Goal: Transaction & Acquisition: Book appointment/travel/reservation

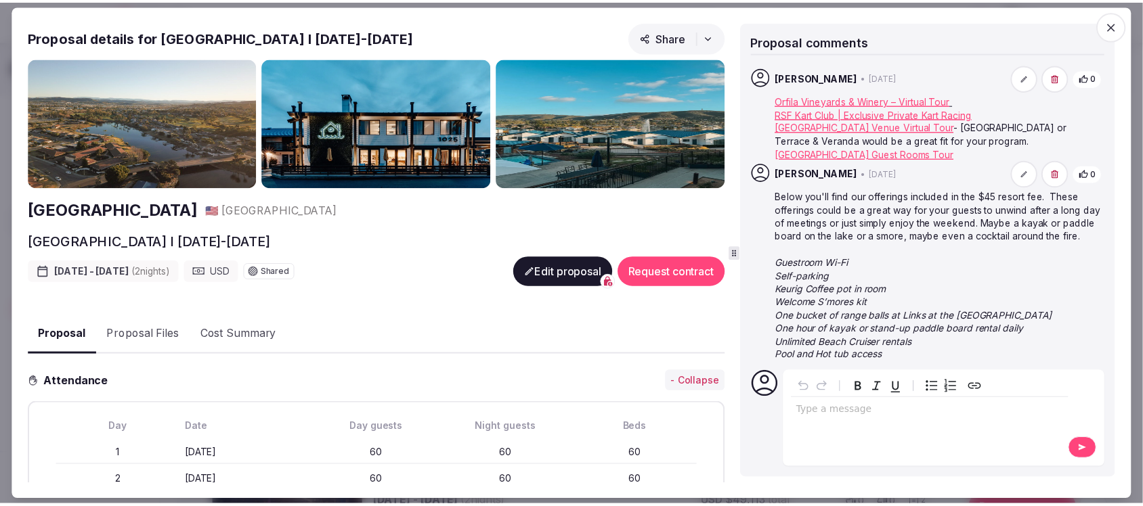
scroll to position [1603, 0]
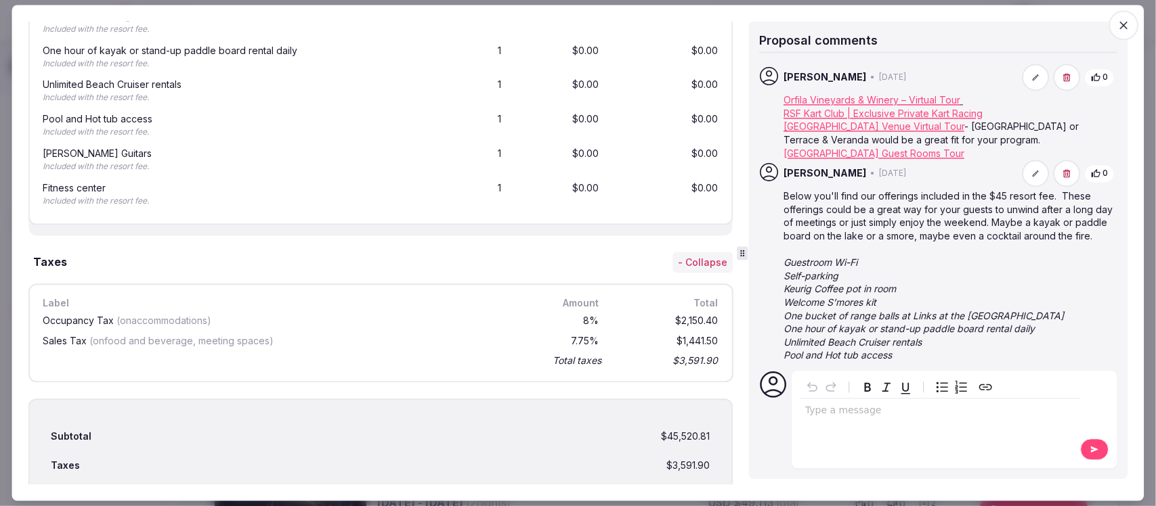
click at [1122, 25] on icon "button" at bounding box center [1124, 25] width 14 height 14
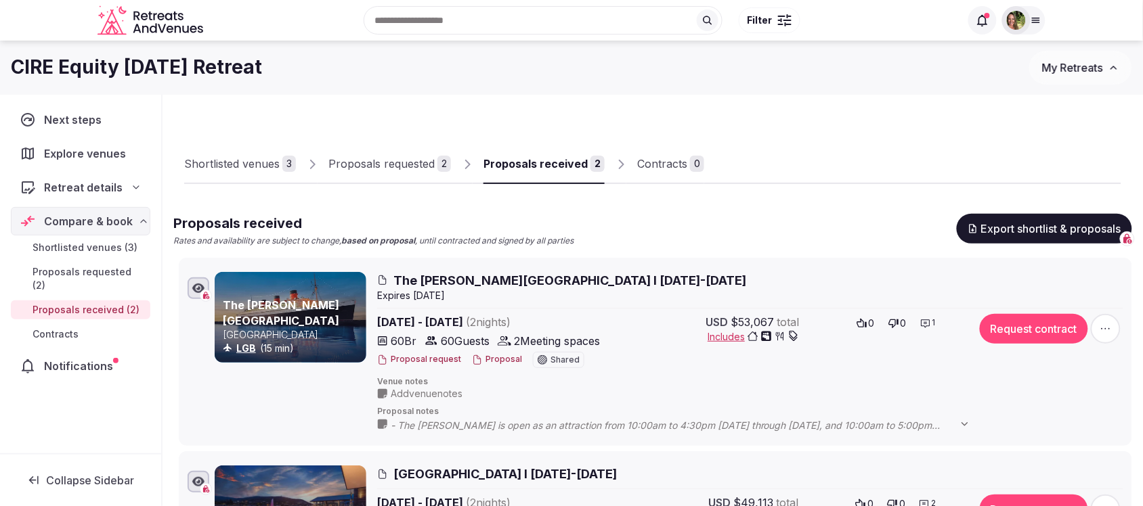
click at [1062, 65] on span "My Retreats" at bounding box center [1072, 68] width 61 height 14
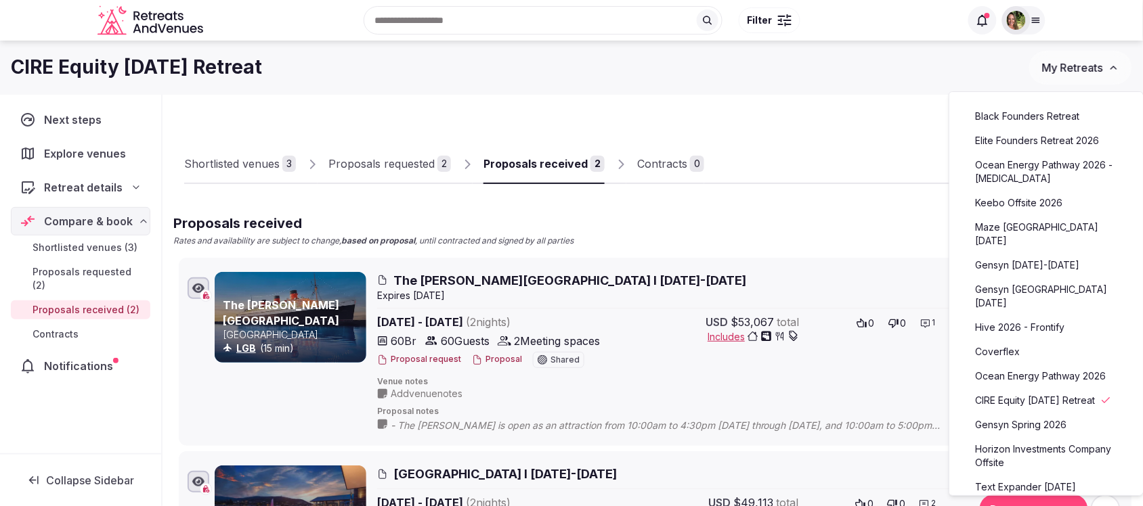
click at [1013, 317] on link "Hive 2026 - Frontify" at bounding box center [1046, 328] width 167 height 22
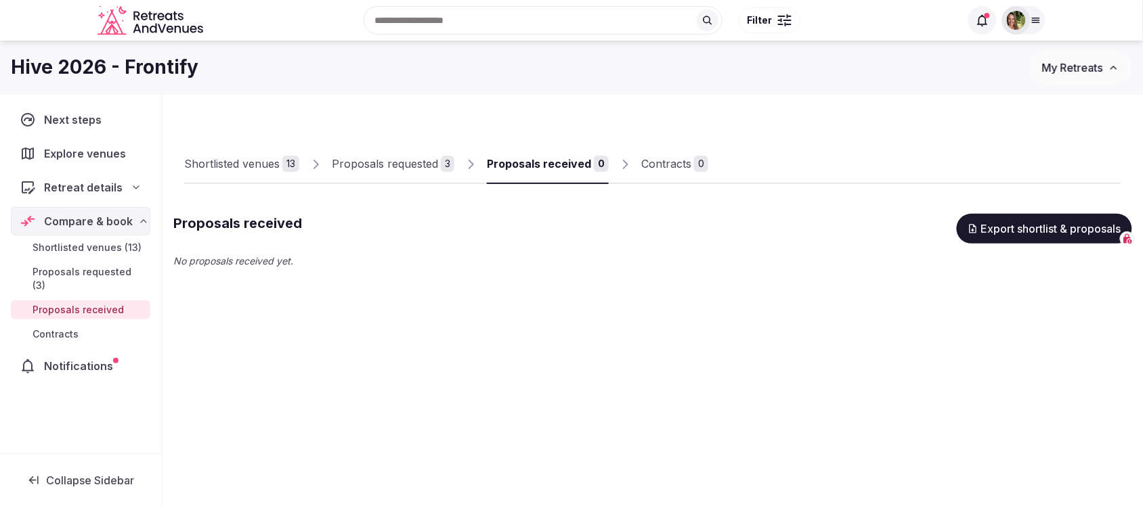
click at [194, 154] on link "Shortlisted venues 13" at bounding box center [241, 164] width 115 height 39
click at [380, 167] on div "Proposals requested" at bounding box center [385, 164] width 106 height 16
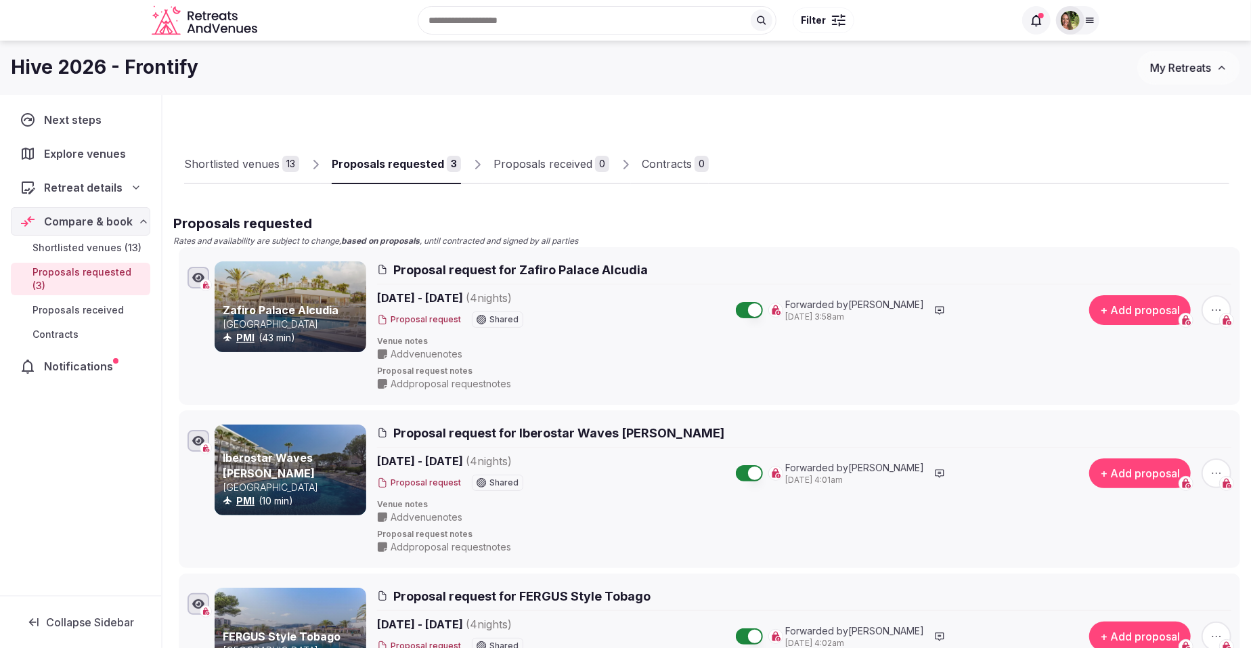
click at [249, 160] on div "Shortlisted venues" at bounding box center [231, 164] width 95 height 16
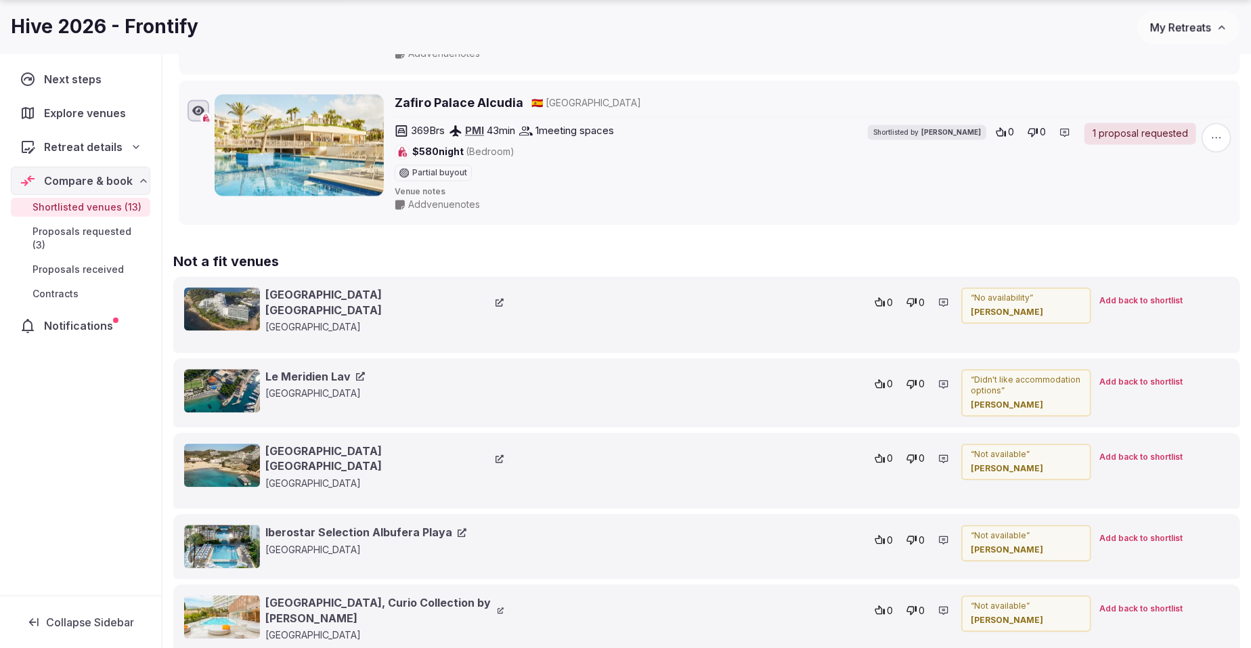
scroll to position [2200, 0]
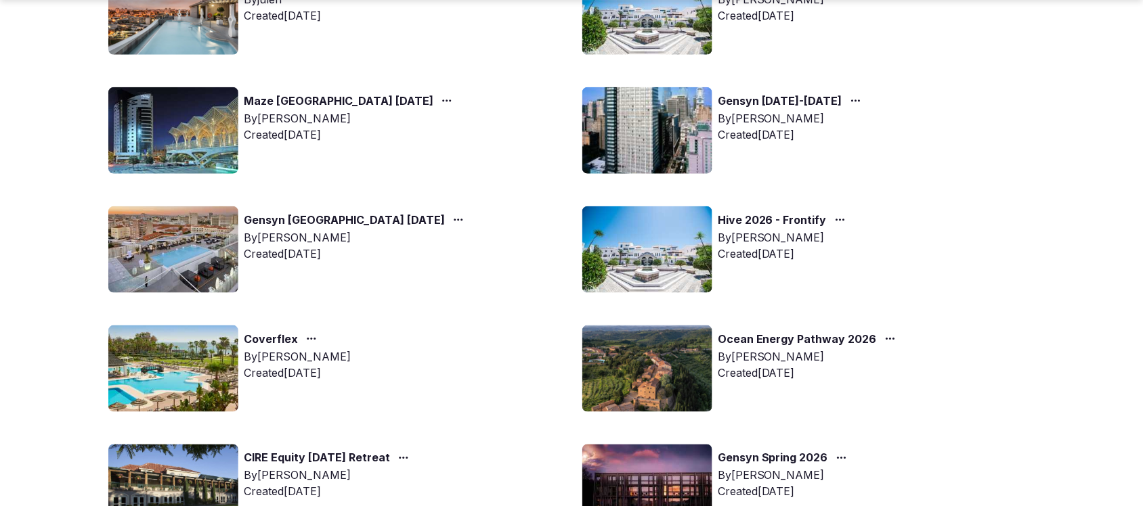
scroll to position [339, 0]
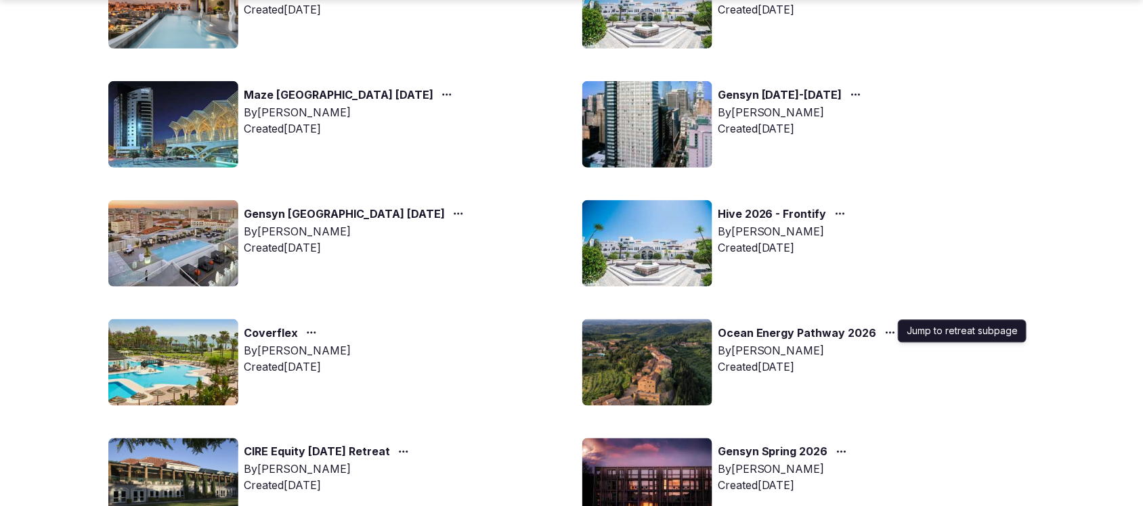
click at [886, 332] on circle "button" at bounding box center [887, 333] width 2 height 2
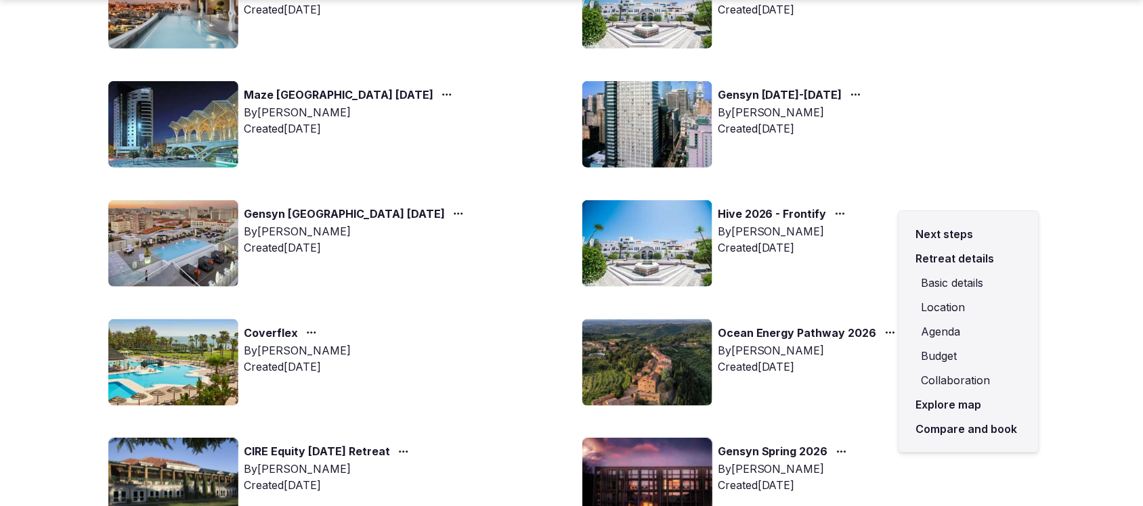
click at [952, 427] on link "Compare and book" at bounding box center [968, 429] width 118 height 24
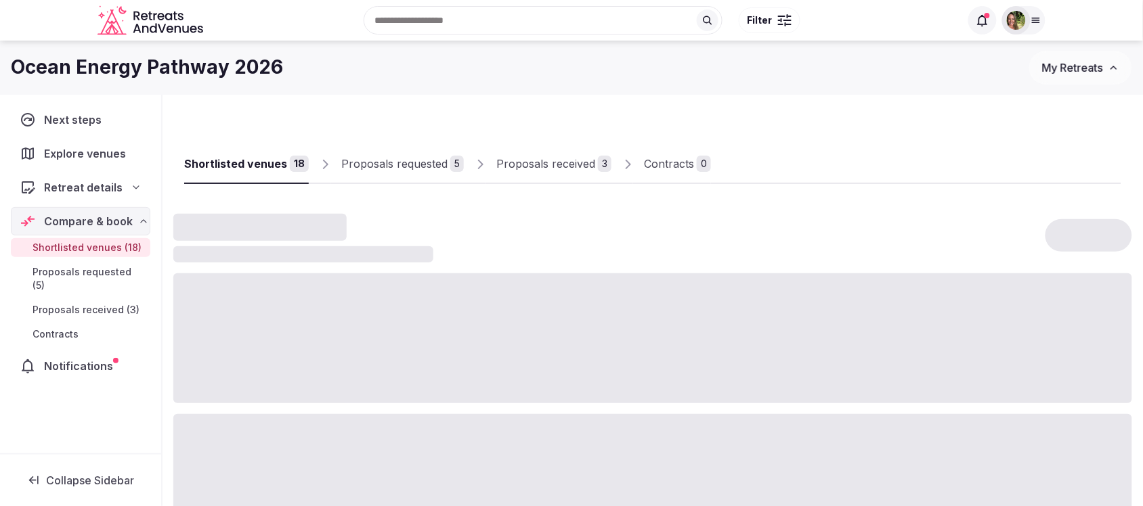
click at [564, 168] on div "Proposals received" at bounding box center [545, 164] width 99 height 16
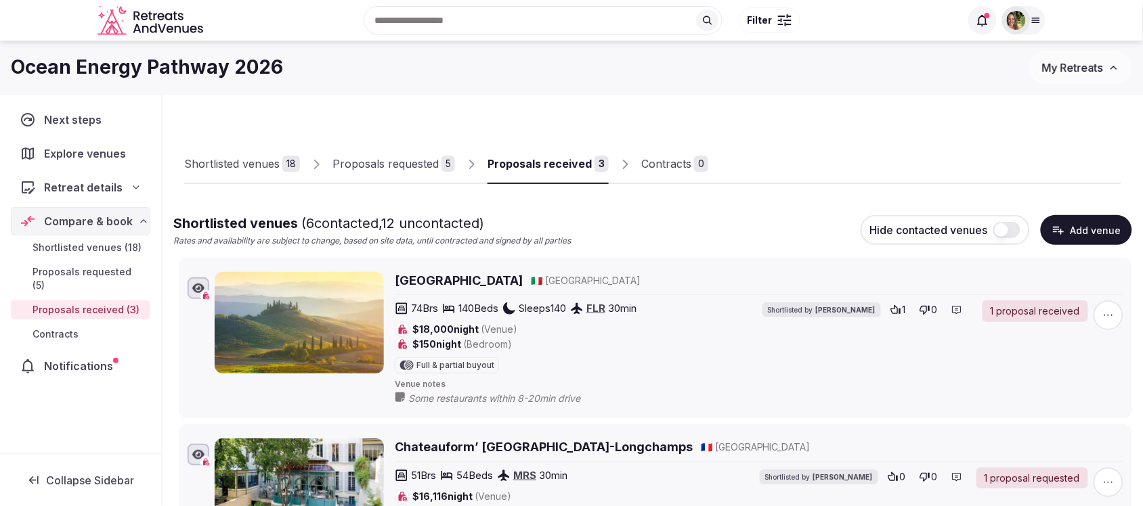
click at [553, 169] on div "Proposals received" at bounding box center [539, 164] width 104 height 16
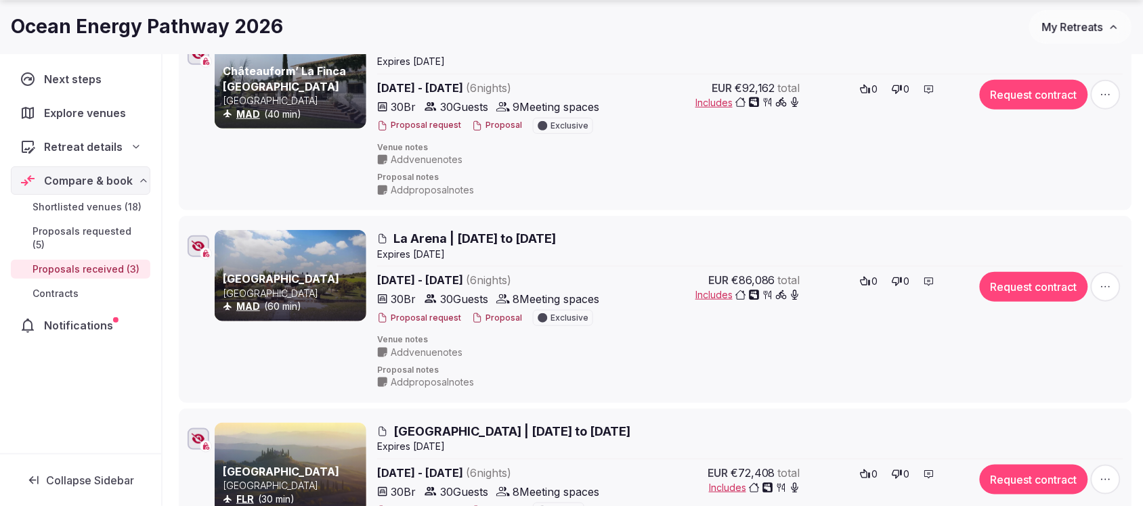
scroll to position [254, 0]
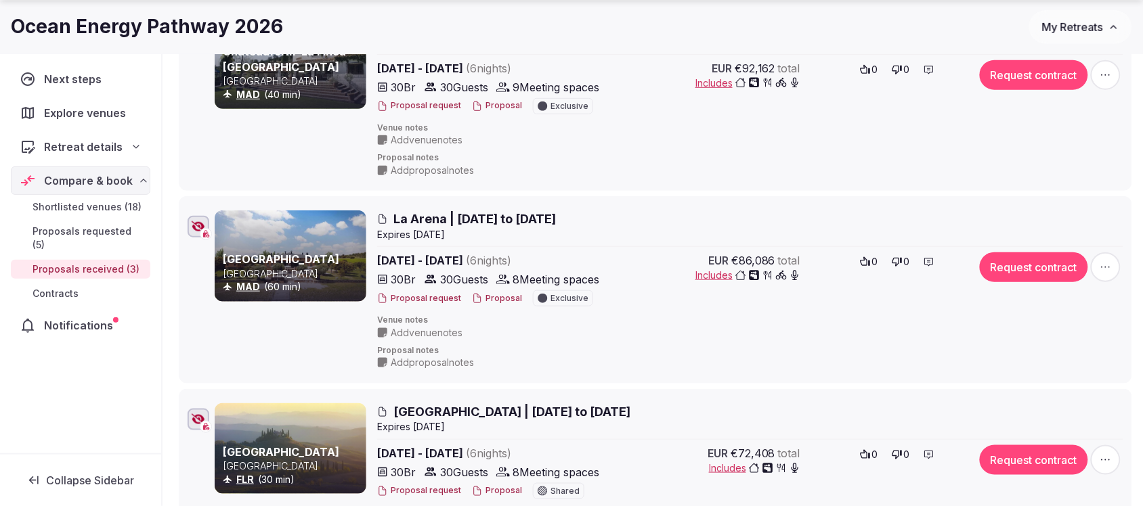
click at [97, 231] on span "Proposals requested (5)" at bounding box center [88, 238] width 112 height 27
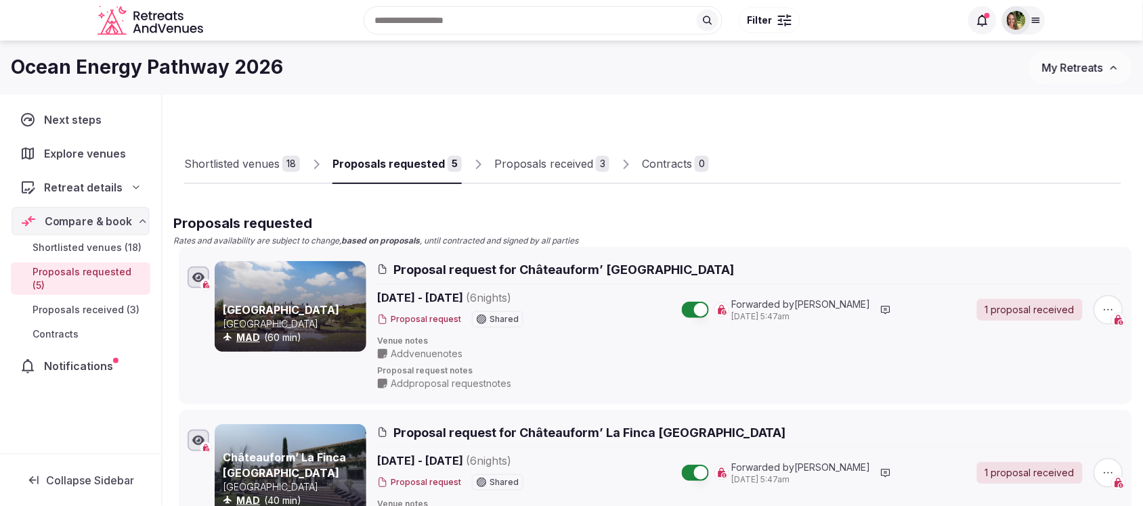
click at [97, 231] on div "Compare & book" at bounding box center [80, 221] width 137 height 28
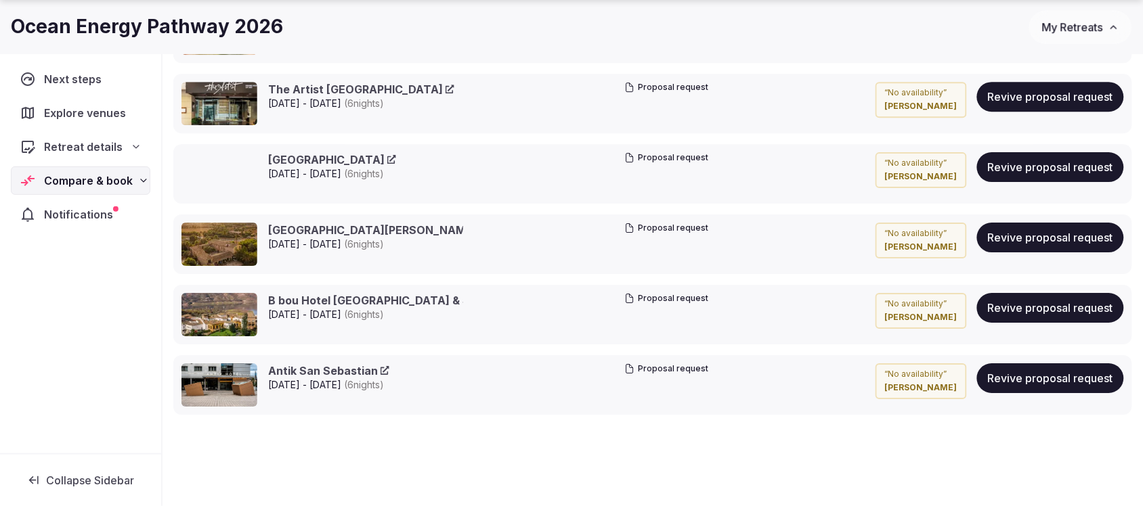
scroll to position [1185, 0]
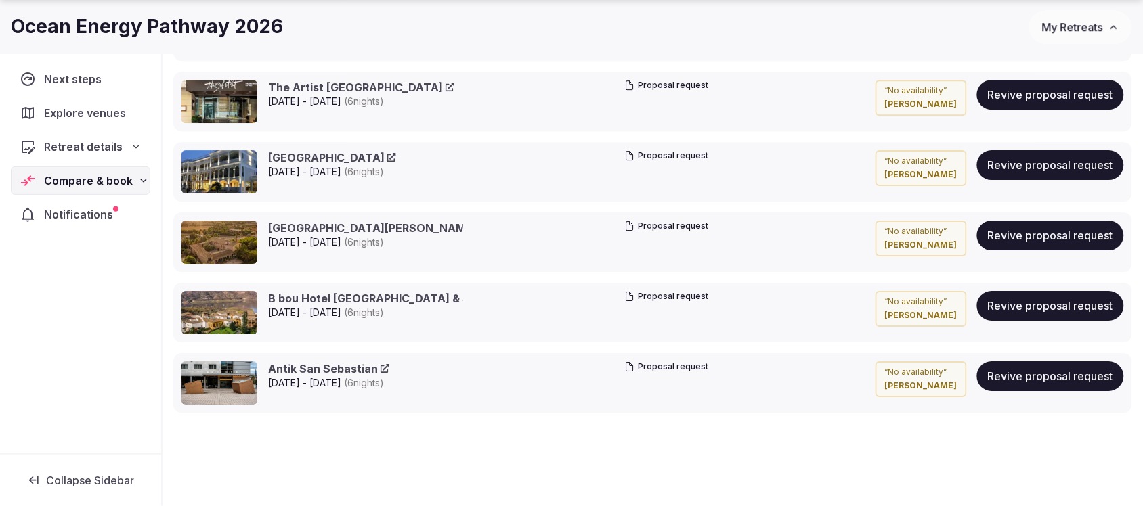
click at [1074, 22] on span "My Retreats" at bounding box center [1072, 27] width 61 height 14
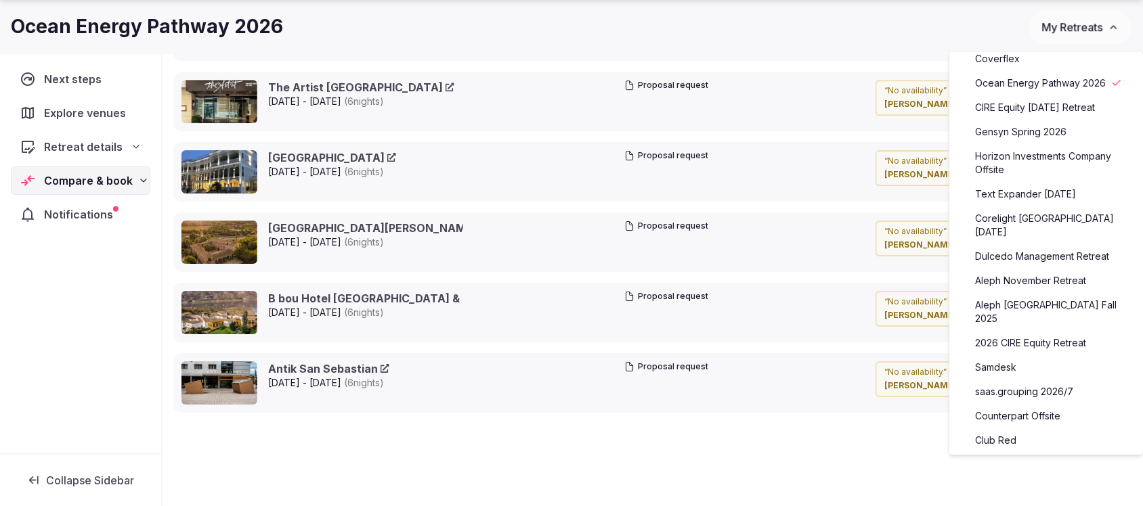
scroll to position [254, 0]
click at [1038, 278] on link "Aleph November Retreat" at bounding box center [1046, 280] width 167 height 22
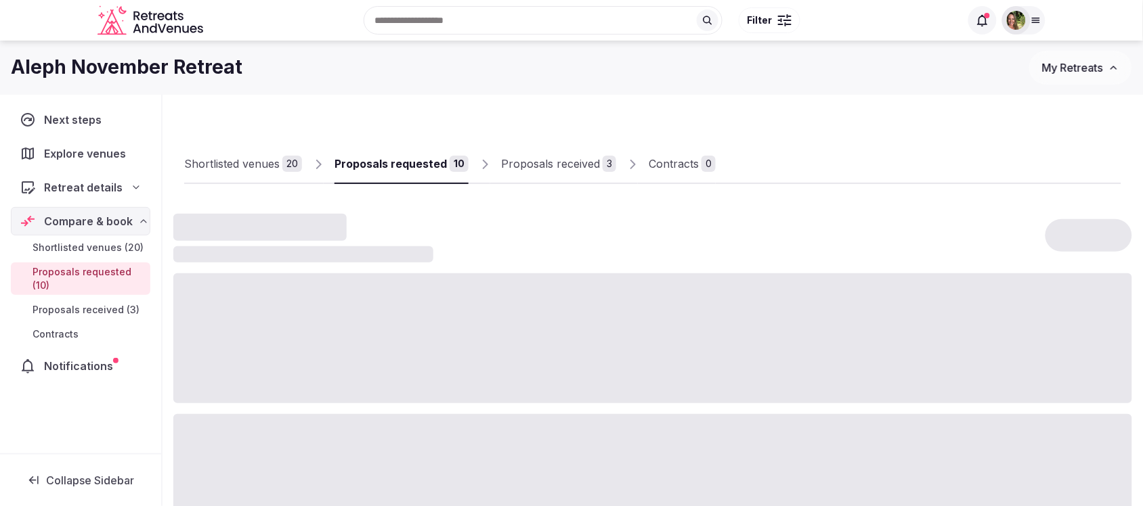
click at [536, 165] on div "Proposals received" at bounding box center [550, 164] width 99 height 16
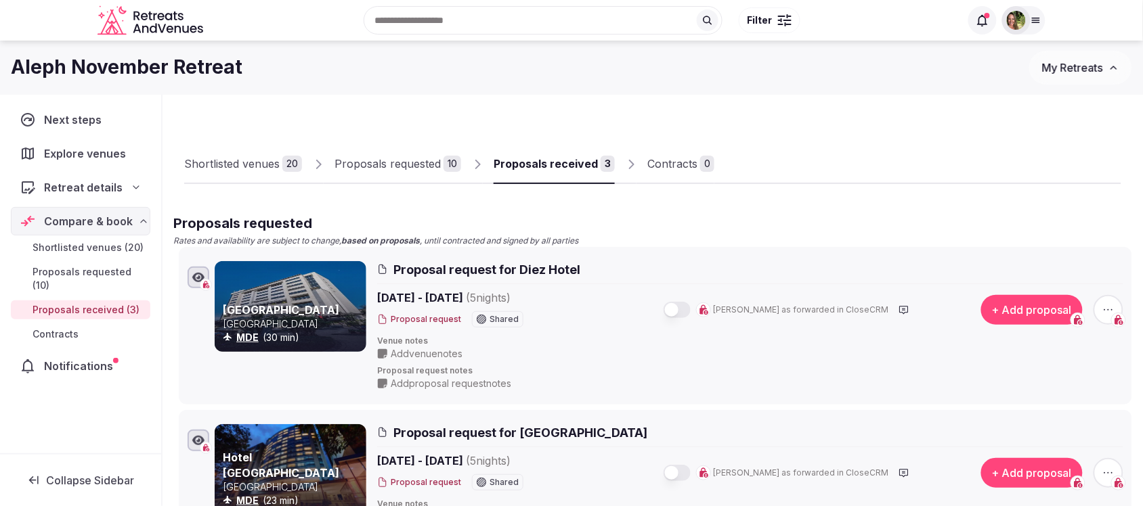
click at [536, 165] on div "Proposals received" at bounding box center [546, 164] width 104 height 16
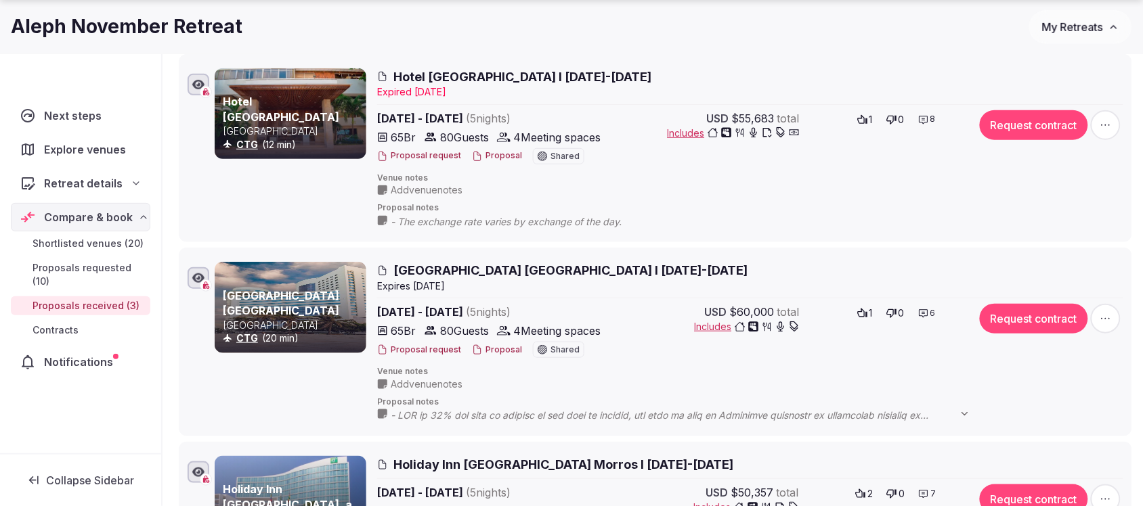
scroll to position [254, 0]
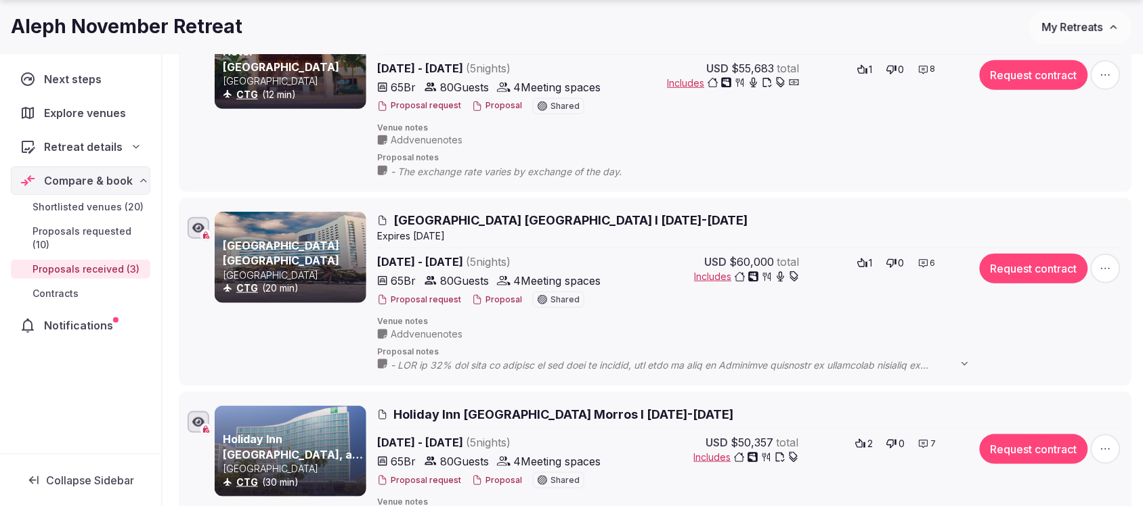
click at [489, 297] on button "Proposal" at bounding box center [497, 301] width 50 height 12
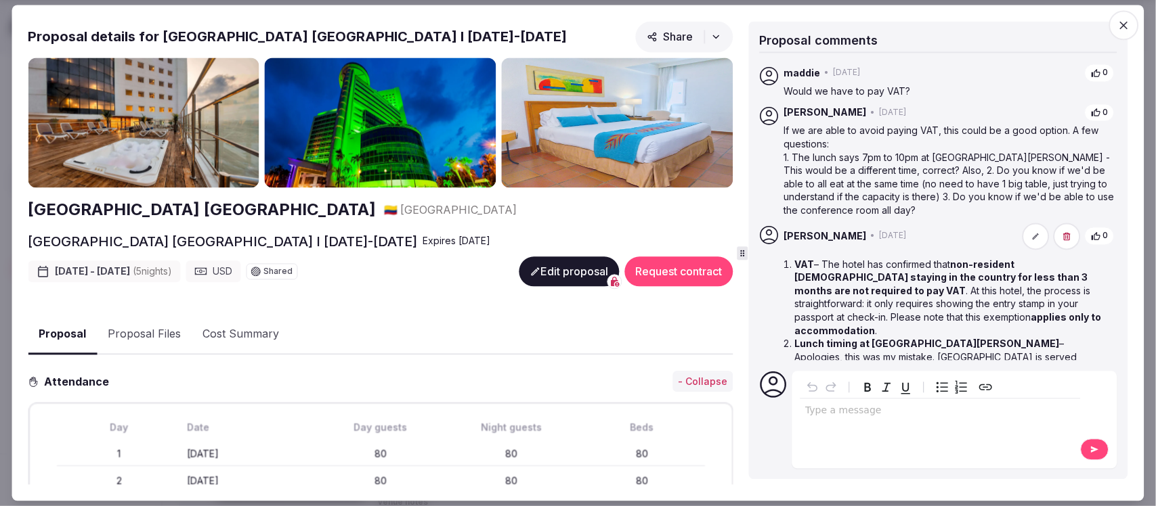
click at [1126, 20] on icon "button" at bounding box center [1124, 25] width 14 height 14
